Goal: Task Accomplishment & Management: Manage account settings

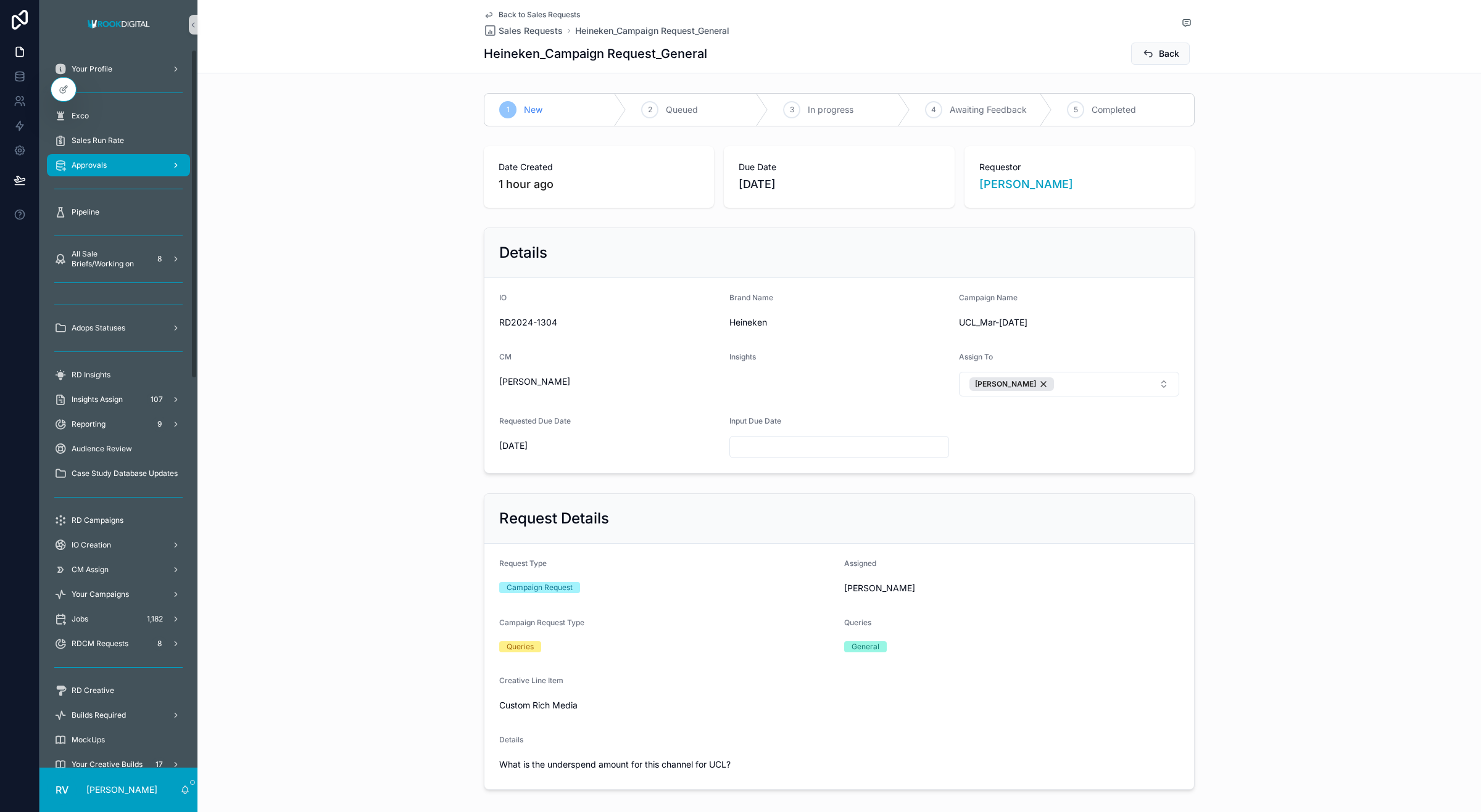
drag, startPoint x: 131, startPoint y: 166, endPoint x: 138, endPoint y: 173, distance: 9.9
click at [131, 166] on div "Approvals" at bounding box center [119, 165] width 128 height 20
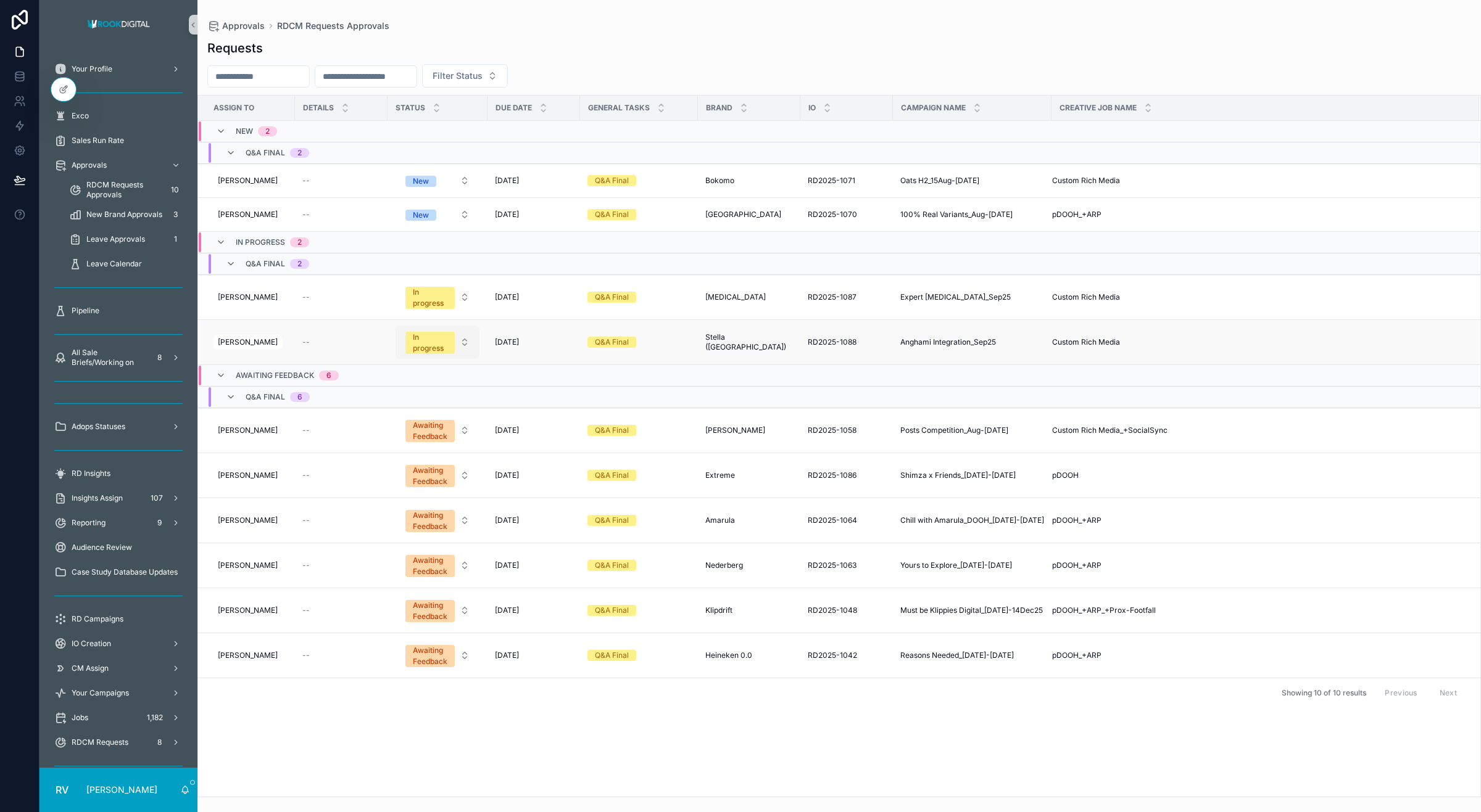
click at [442, 346] on div "In progress" at bounding box center [430, 343] width 35 height 22
click at [417, 469] on div "Completed" at bounding box center [433, 473] width 148 height 18
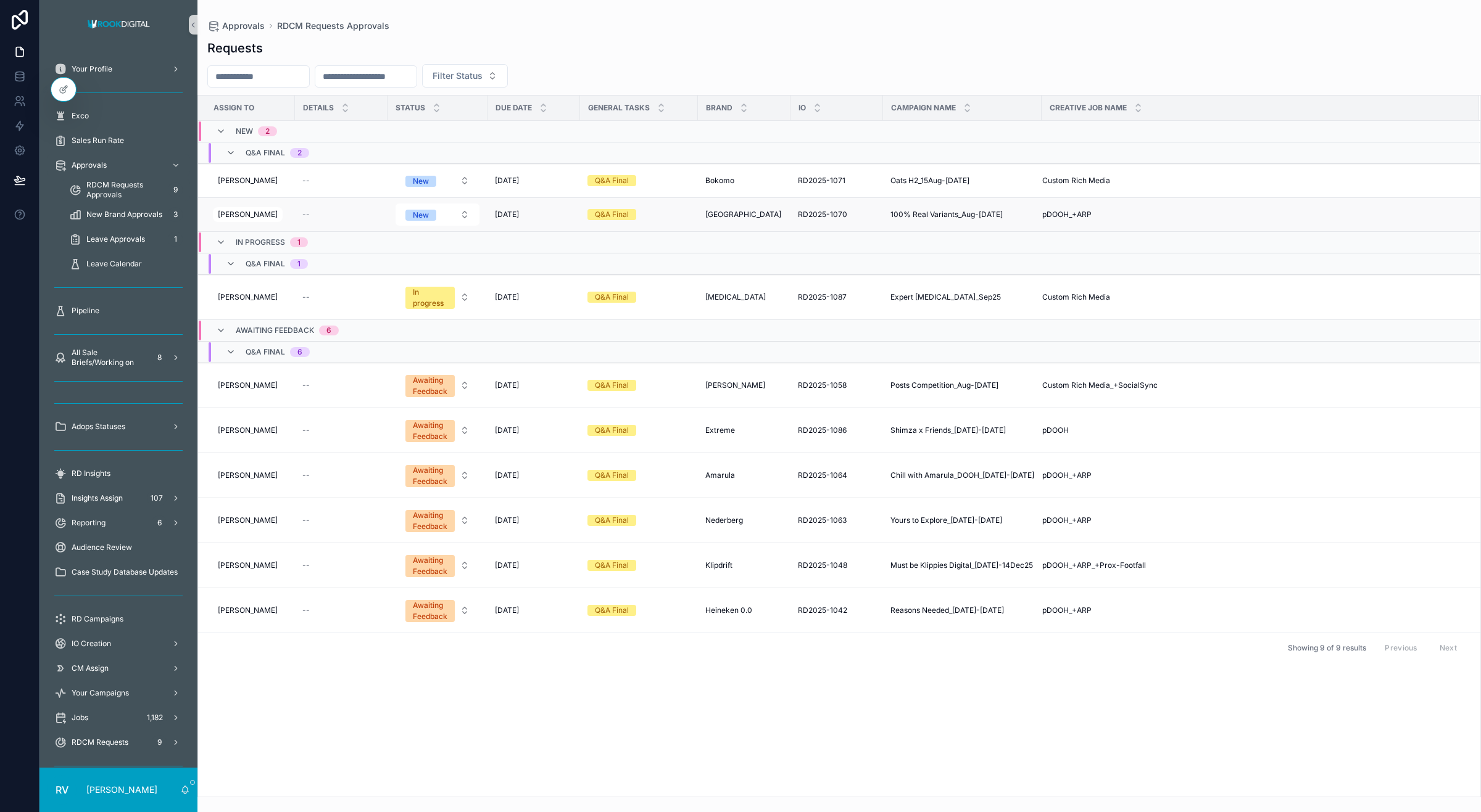
click at [982, 219] on span "100% Real Variants_Aug-[DATE]" at bounding box center [947, 215] width 112 height 10
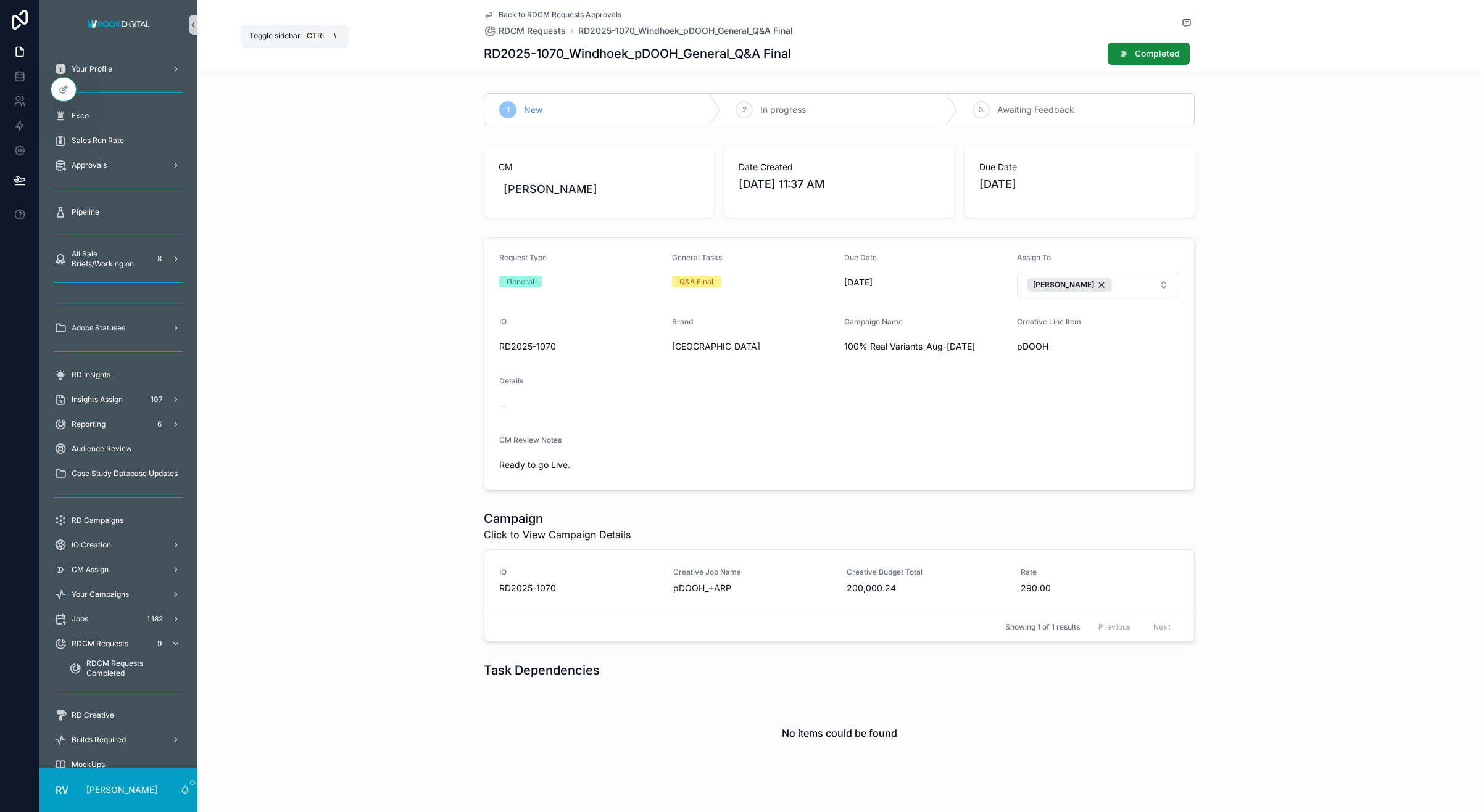
click at [195, 20] on icon "scrollable content" at bounding box center [193, 25] width 9 height 10
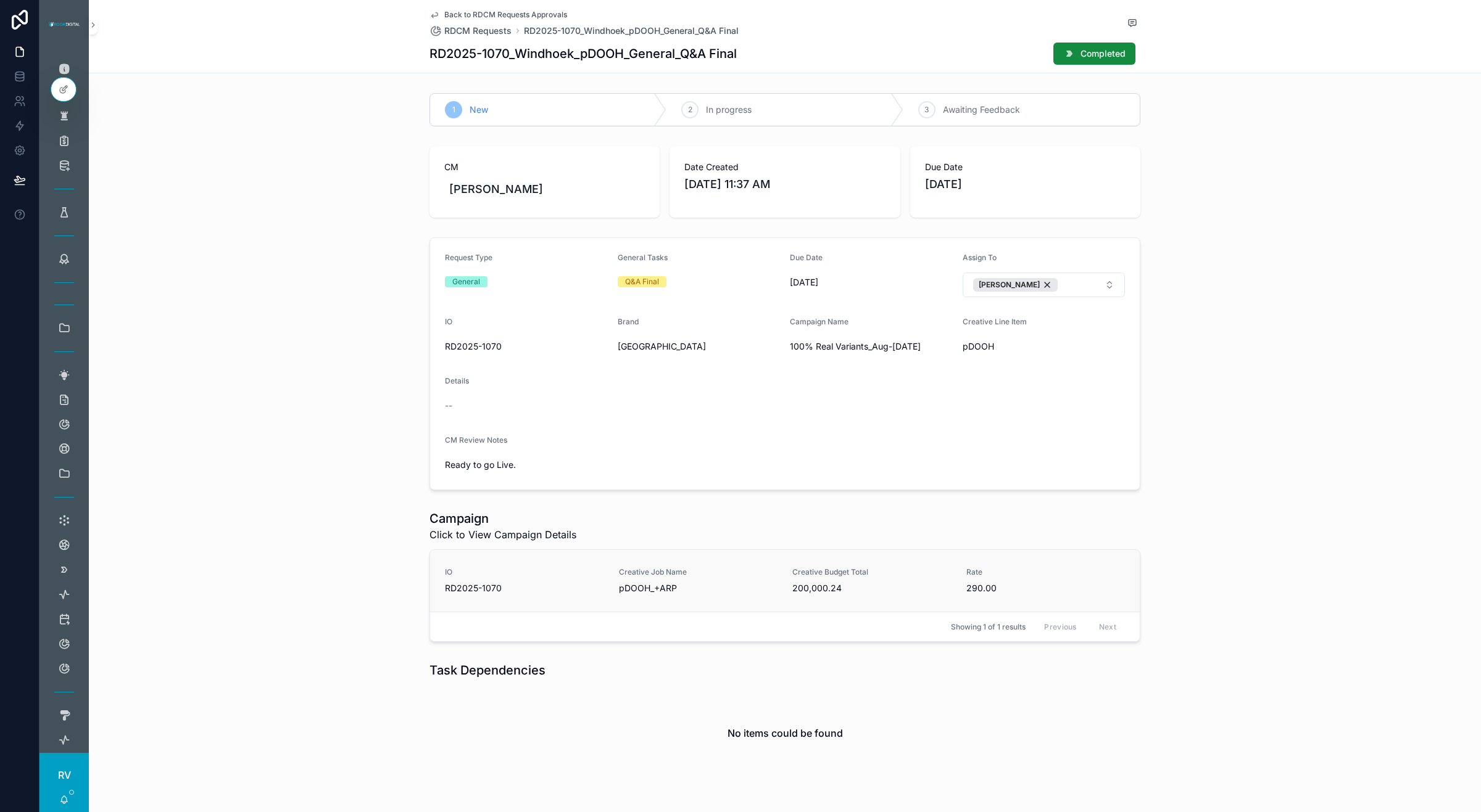
click at [818, 583] on div "Creative Budget Total 200,000.24" at bounding box center [872, 581] width 159 height 27
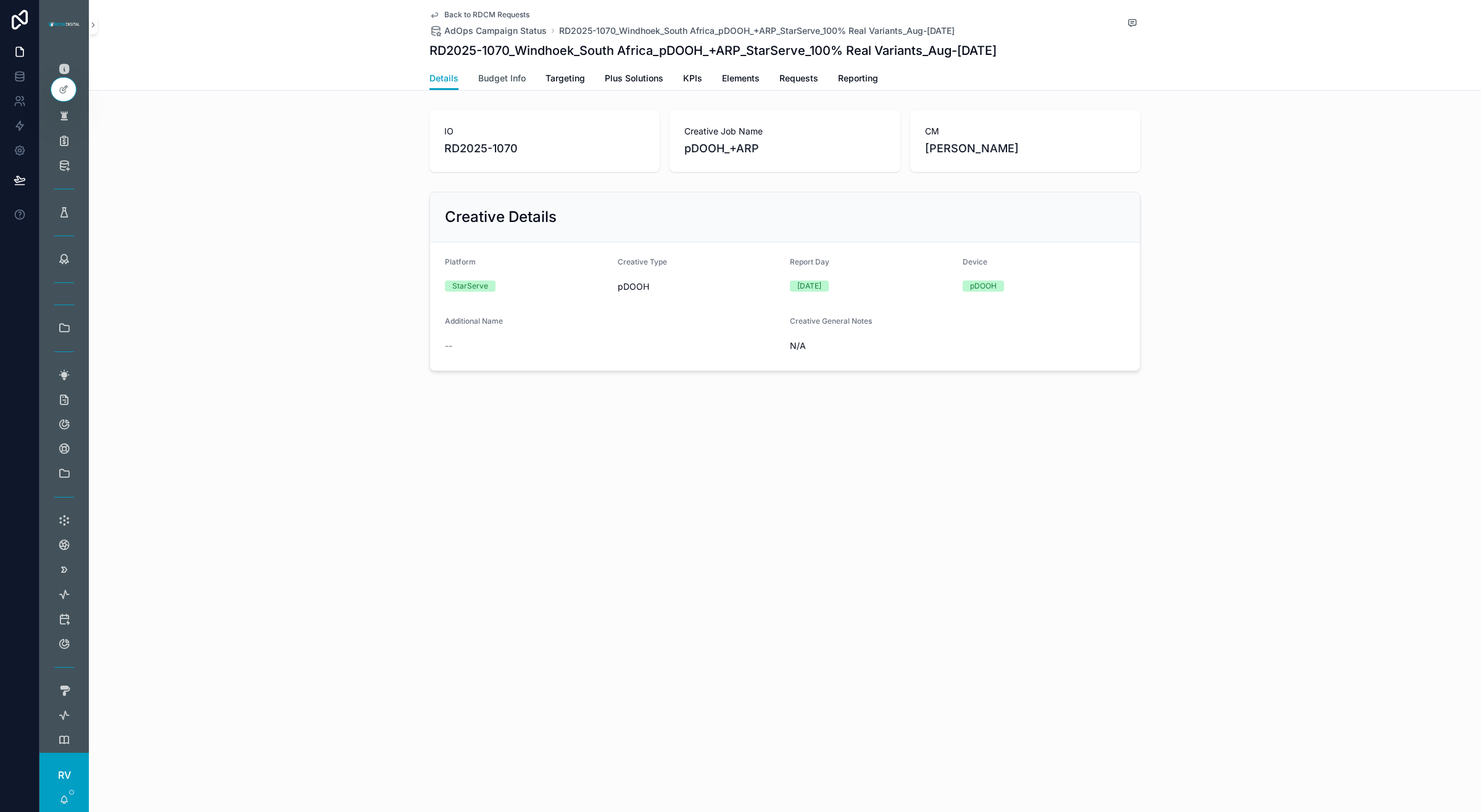
click at [493, 82] on span "Budget Info" at bounding box center [502, 78] width 48 height 12
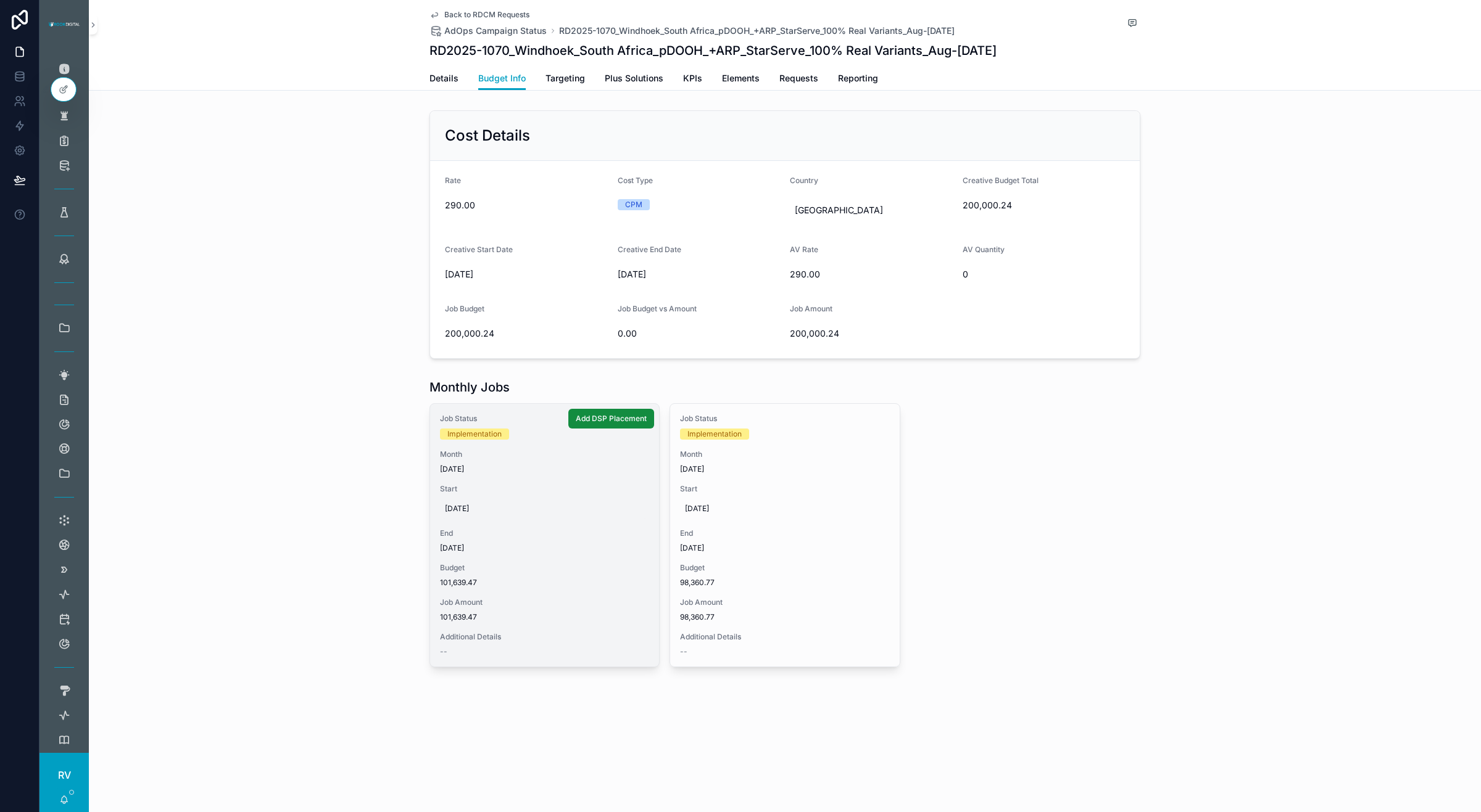
click at [457, 509] on span "[DATE]" at bounding box center [545, 509] width 199 height 10
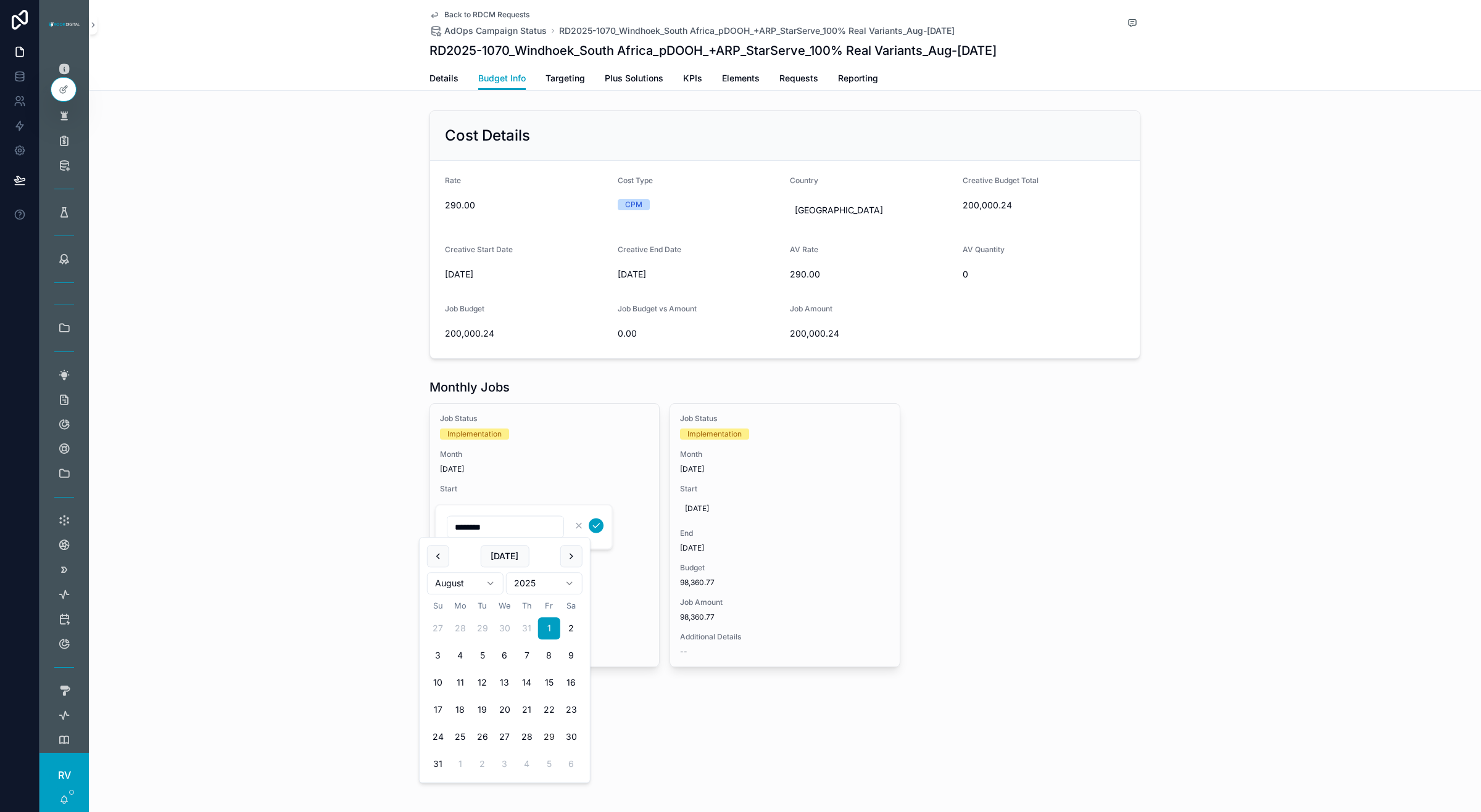
click at [545, 735] on button "29" at bounding box center [549, 737] width 22 height 22
type input "*********"
click at [594, 516] on form "*********" at bounding box center [525, 527] width 158 height 23
click at [594, 522] on icon "scrollable content" at bounding box center [596, 526] width 10 height 10
click at [792, 273] on span "290.00" at bounding box center [871, 275] width 163 height 12
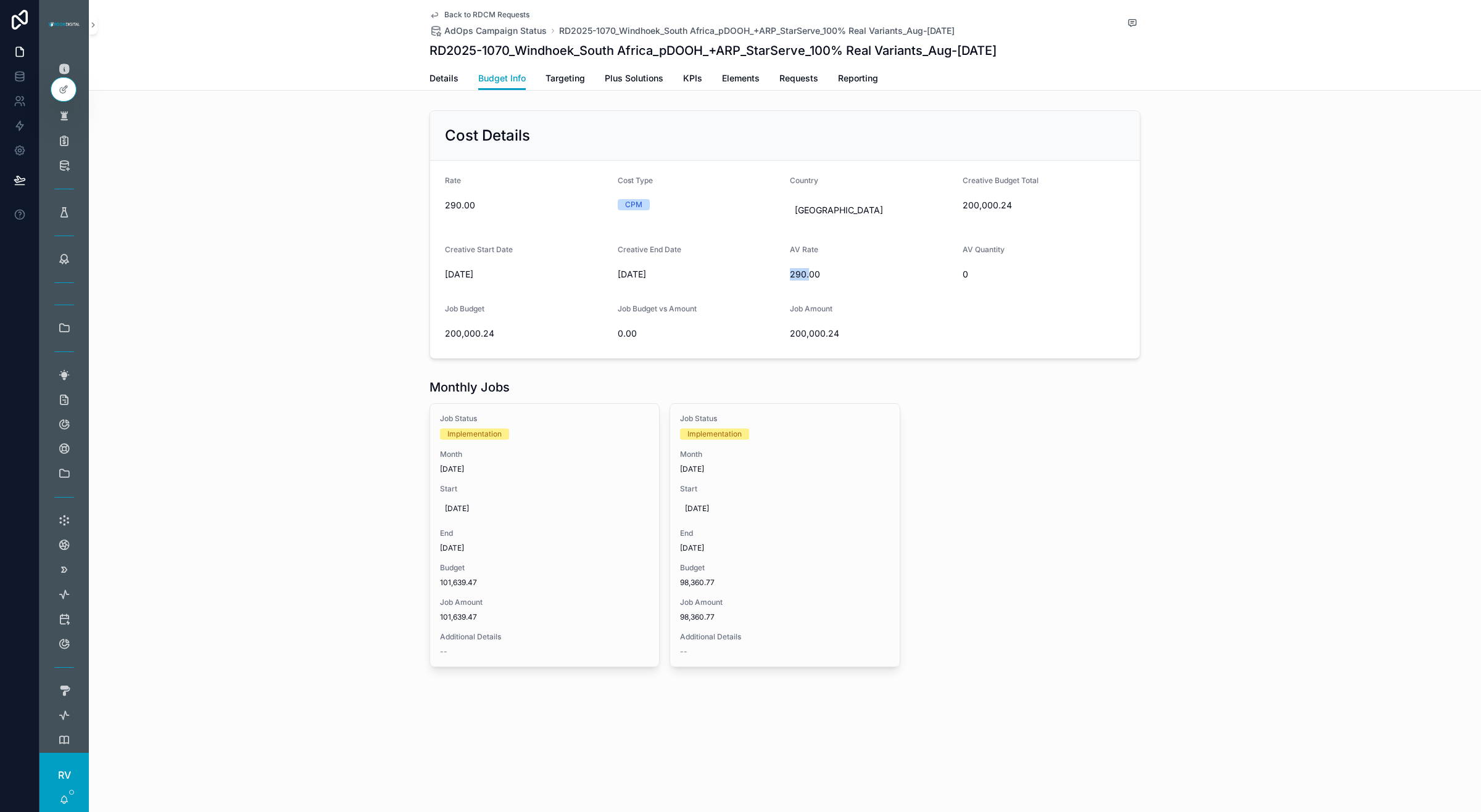
drag, startPoint x: 786, startPoint y: 272, endPoint x: 810, endPoint y: 272, distance: 24.0
click at [810, 272] on form "Rate 290.00 Cost Type CPM Country [GEOGRAPHIC_DATA] Creative Budget Total 200,0…" at bounding box center [784, 260] width 709 height 198
copy span "290."
click at [791, 78] on span "Requests" at bounding box center [799, 78] width 39 height 12
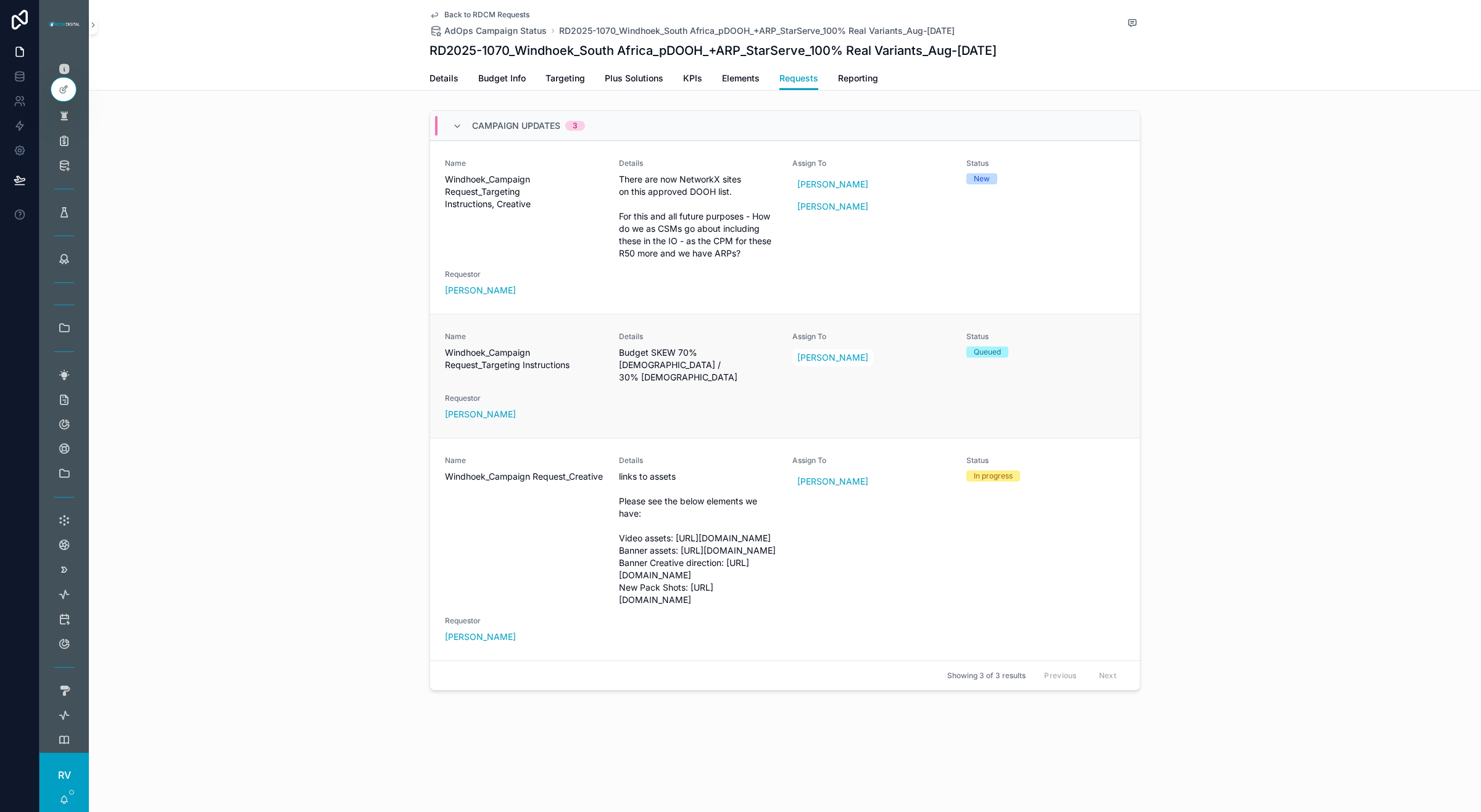
click at [697, 369] on span "Budget SKEW 70% [DEMOGRAPHIC_DATA] / 30% [DEMOGRAPHIC_DATA]" at bounding box center [699, 365] width 159 height 37
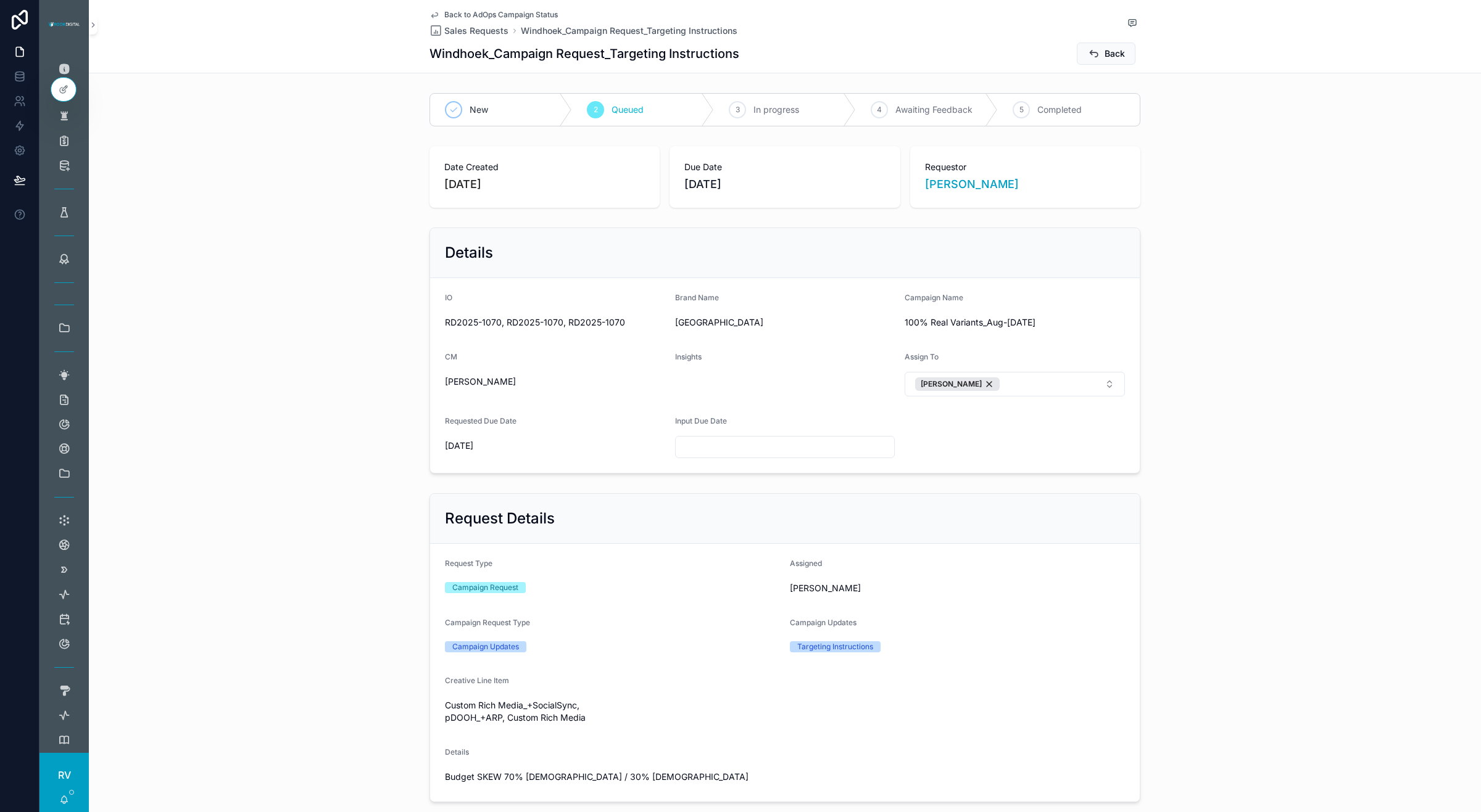
click at [464, 14] on span "Back to AdOps Campaign Status" at bounding box center [501, 14] width 114 height 10
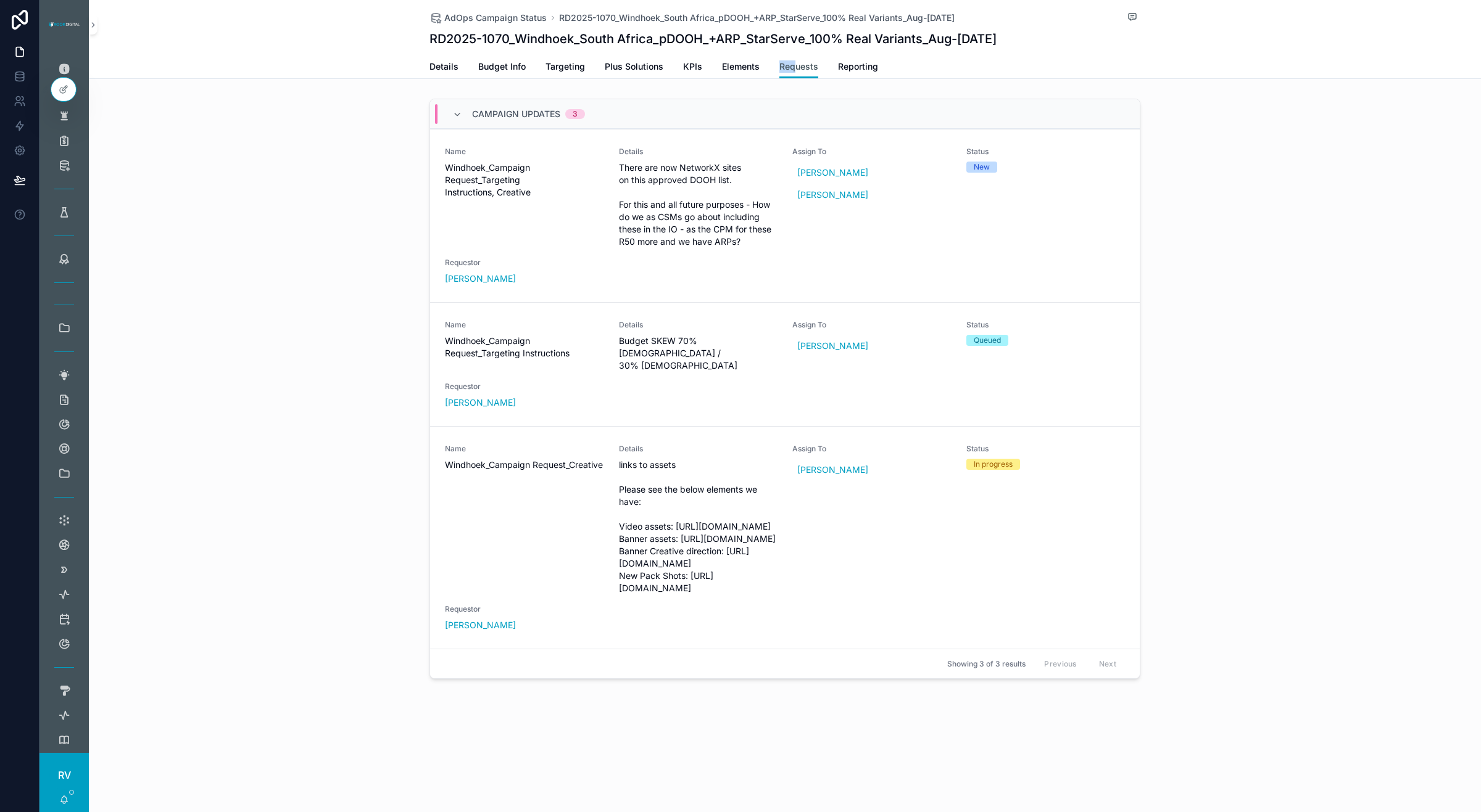
drag, startPoint x: 768, startPoint y: 69, endPoint x: 794, endPoint y: 67, distance: 26.1
click at [794, 67] on div "Details Budget Info Targeting Plus Solutions KPIs Elements Requests Reporting" at bounding box center [784, 67] width 711 height 23
copy span "Req"
click at [767, 238] on span "There are now NetworkX sites on this approved DOOH list. For this and all futur…" at bounding box center [699, 204] width 159 height 87
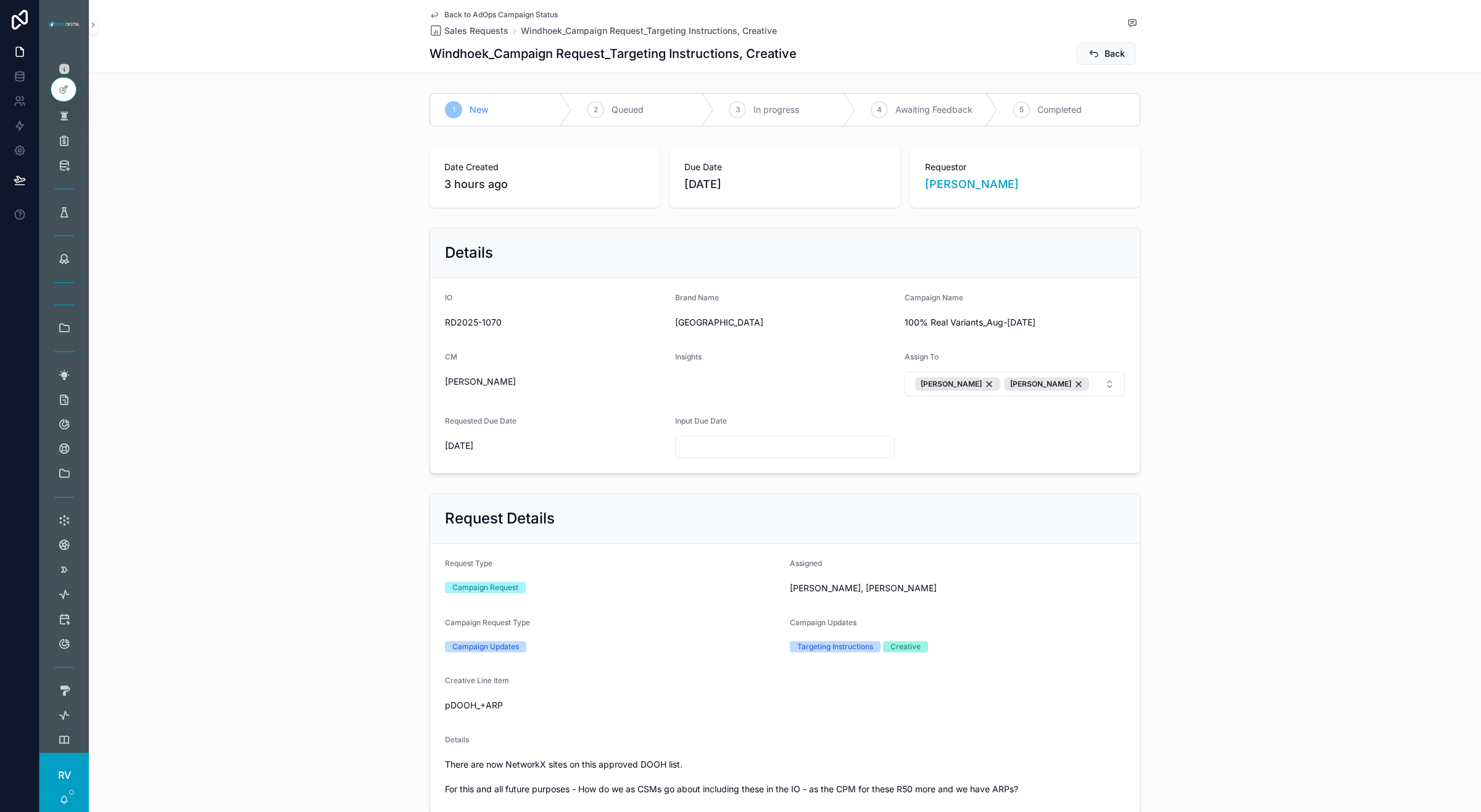
click at [320, 442] on div "Details IO RD2025-1070 Brand Name Windhoek Campaign Name 100% Real Variants_Aug…" at bounding box center [784, 351] width 1392 height 256
click at [530, 16] on span "Back to AdOps Campaign Status" at bounding box center [501, 14] width 114 height 10
